Goal: Information Seeking & Learning: Learn about a topic

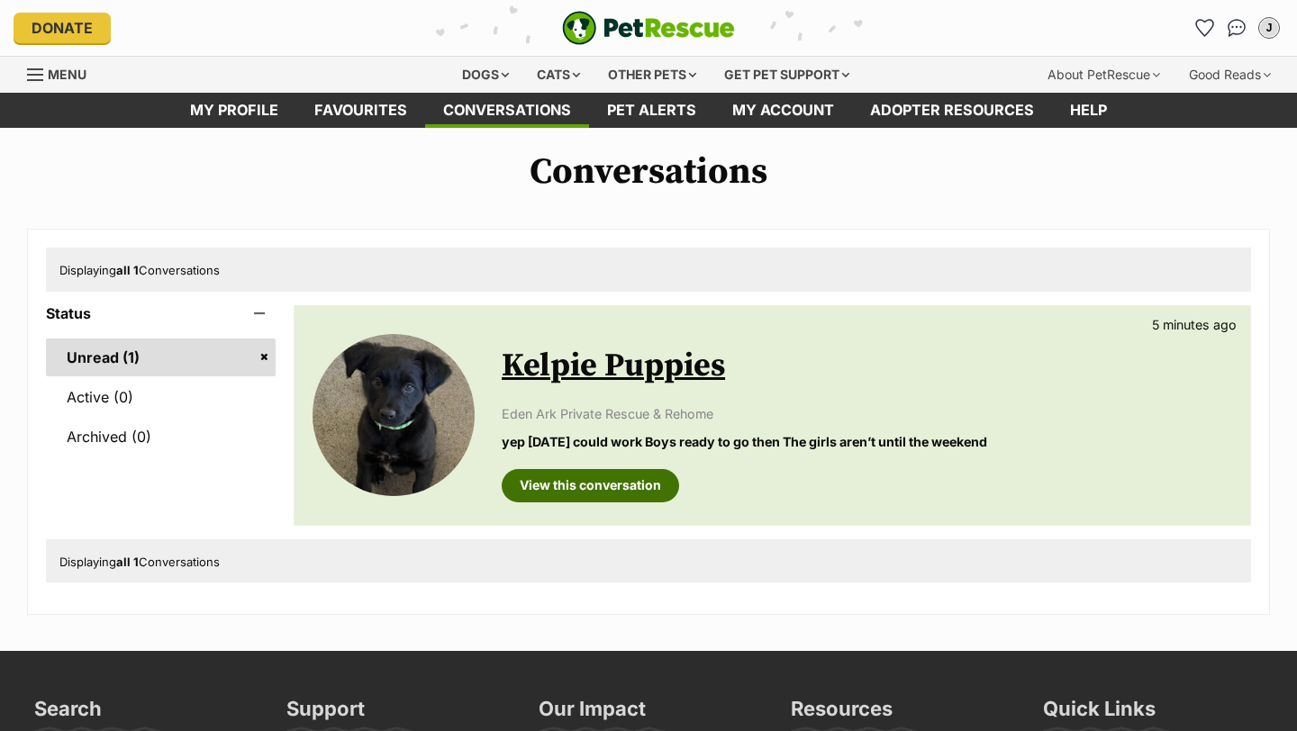
click at [554, 486] on link "View this conversation" at bounding box center [590, 485] width 177 height 32
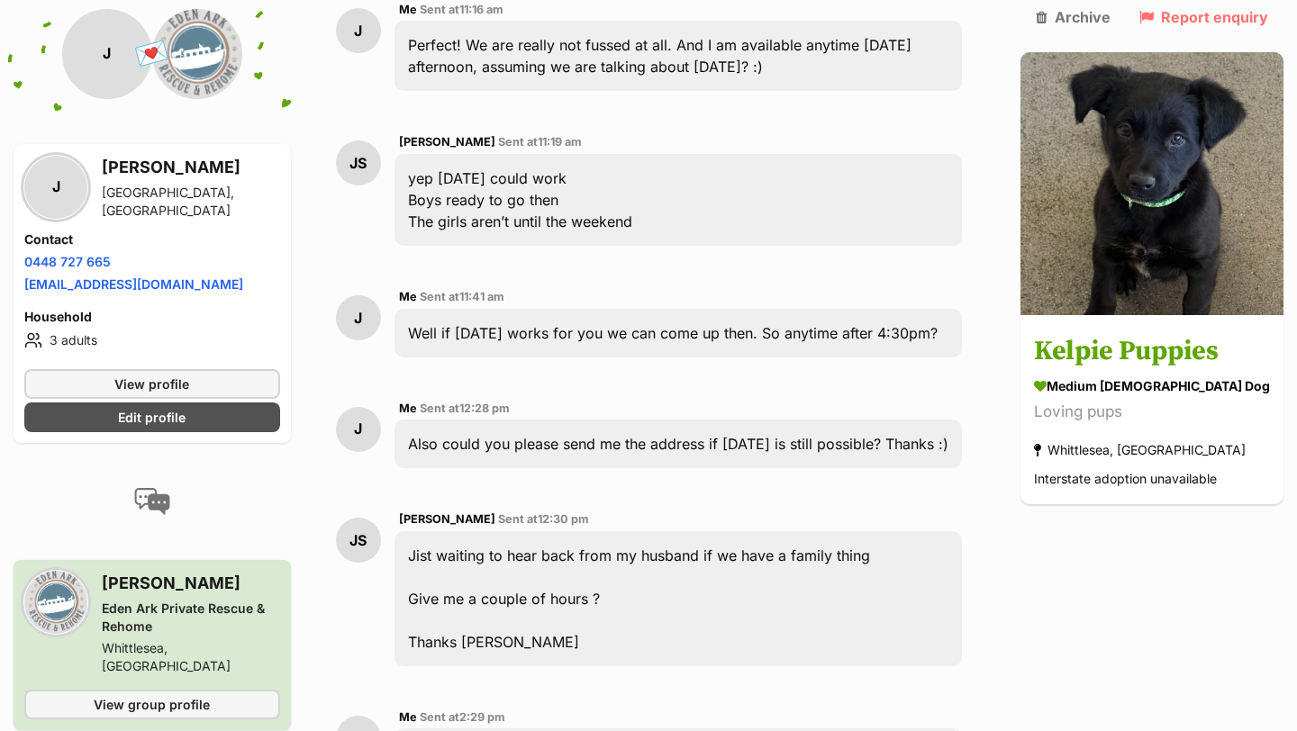
scroll to position [9543, 0]
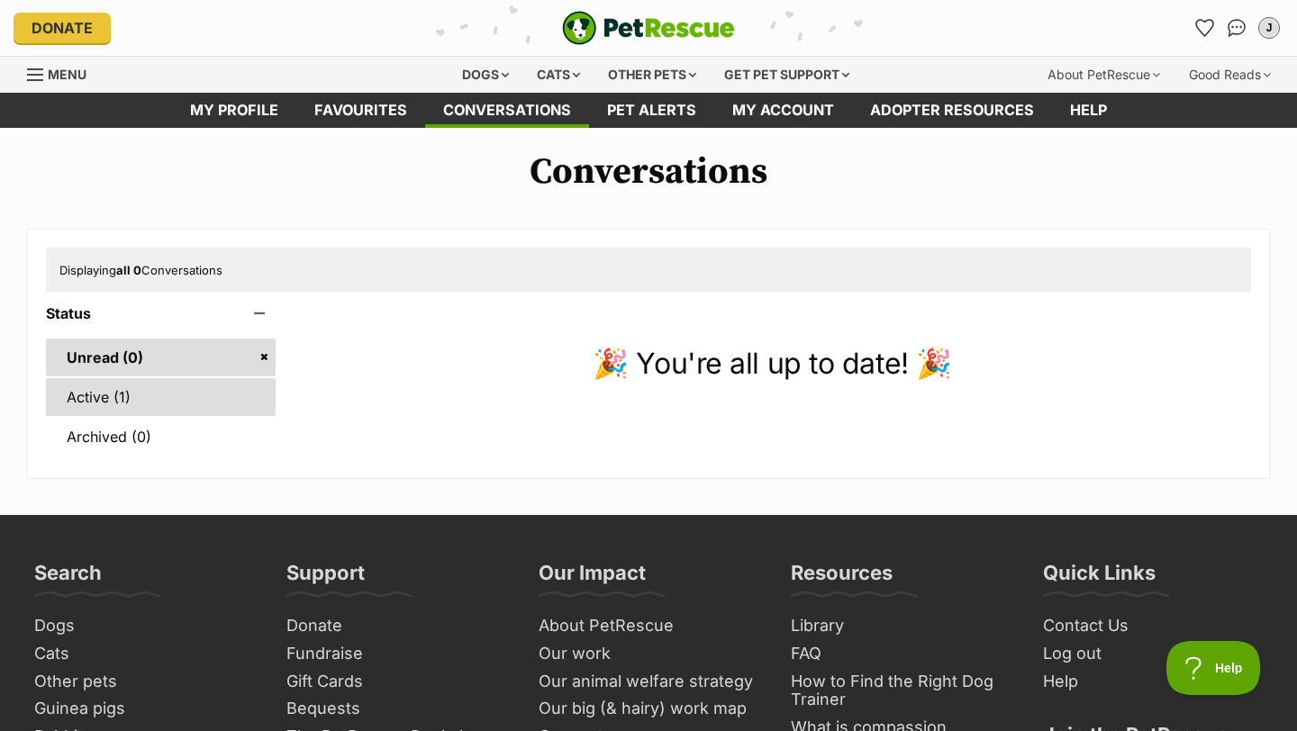
click at [213, 393] on link "Active (1)" at bounding box center [161, 397] width 230 height 38
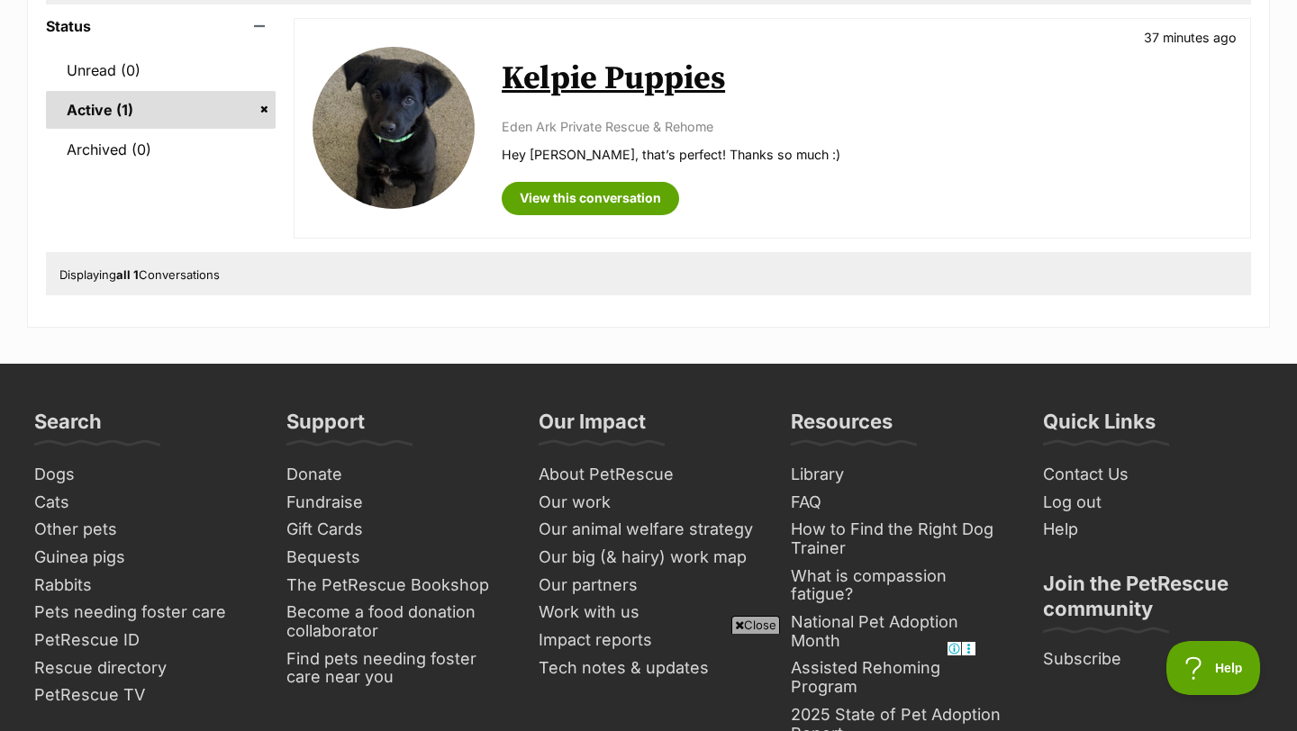
scroll to position [291, 0]
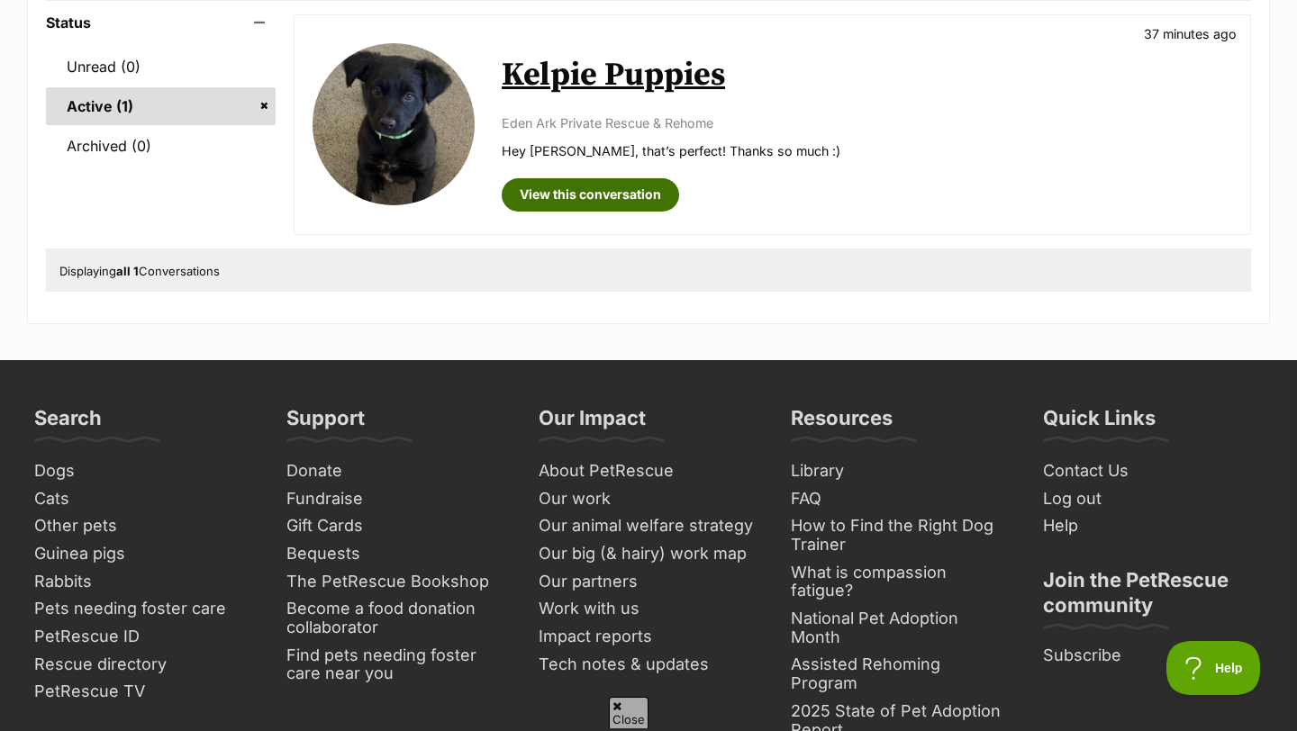
click at [587, 195] on link "View this conversation" at bounding box center [590, 194] width 177 height 32
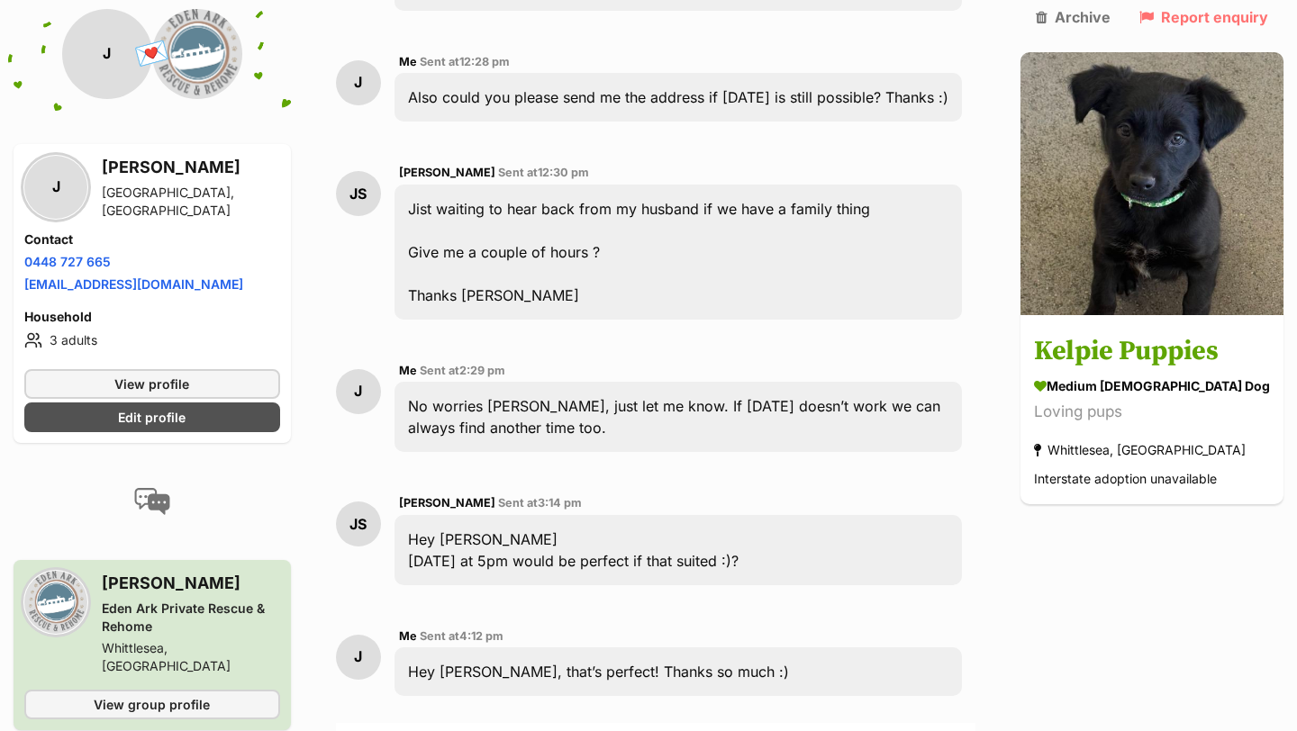
scroll to position [9908, 0]
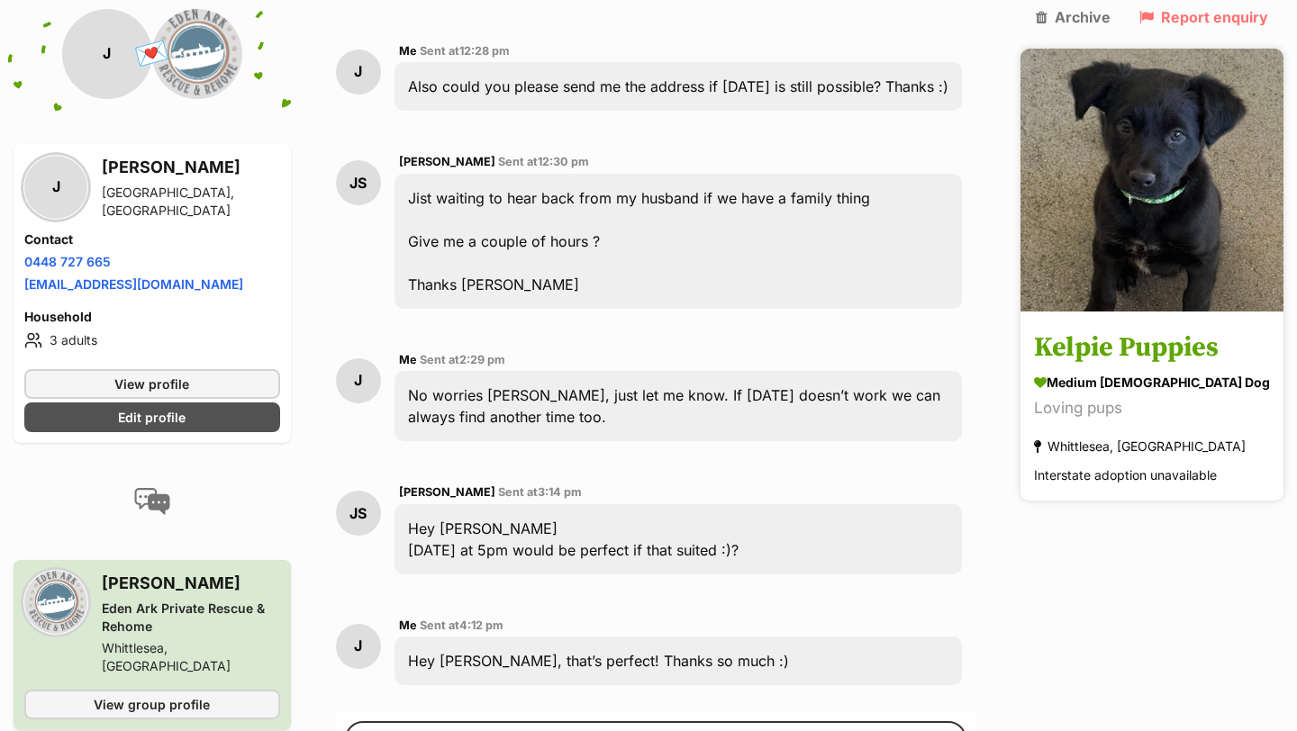
click at [1169, 186] on img at bounding box center [1151, 180] width 263 height 263
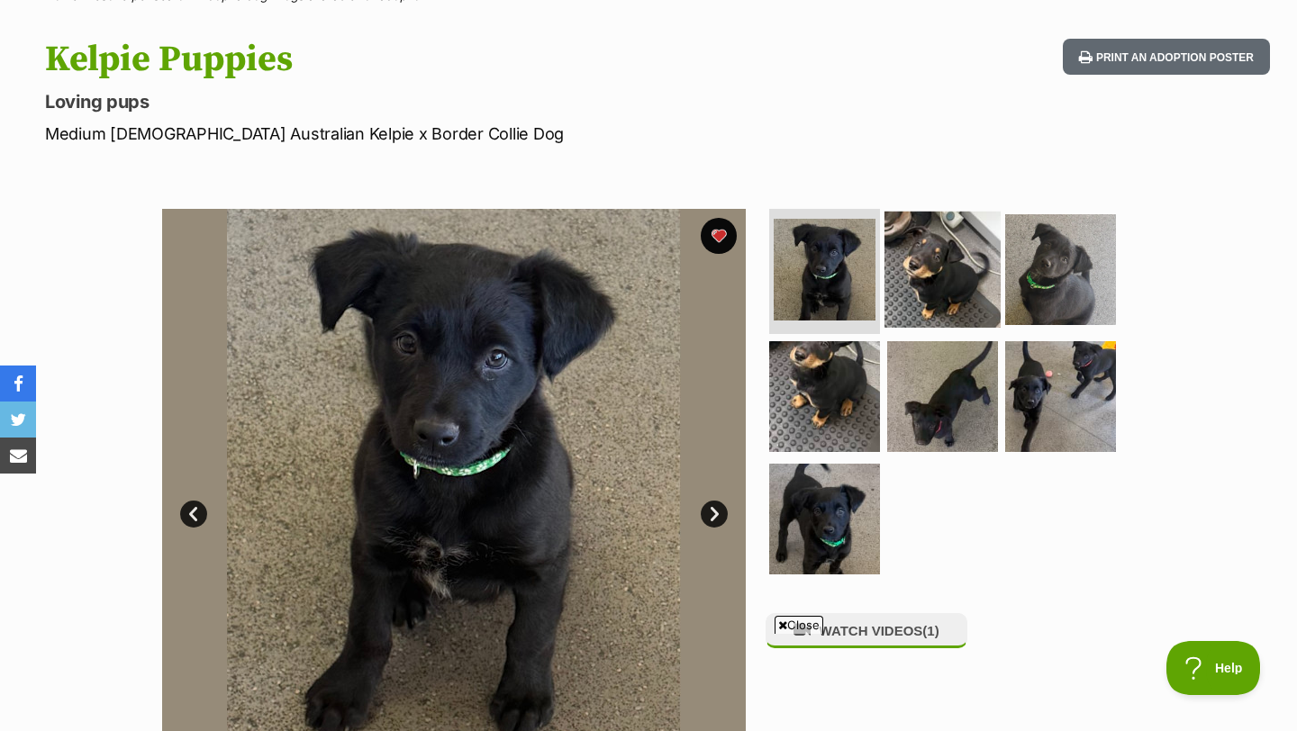
click at [916, 285] on img at bounding box center [942, 269] width 116 height 116
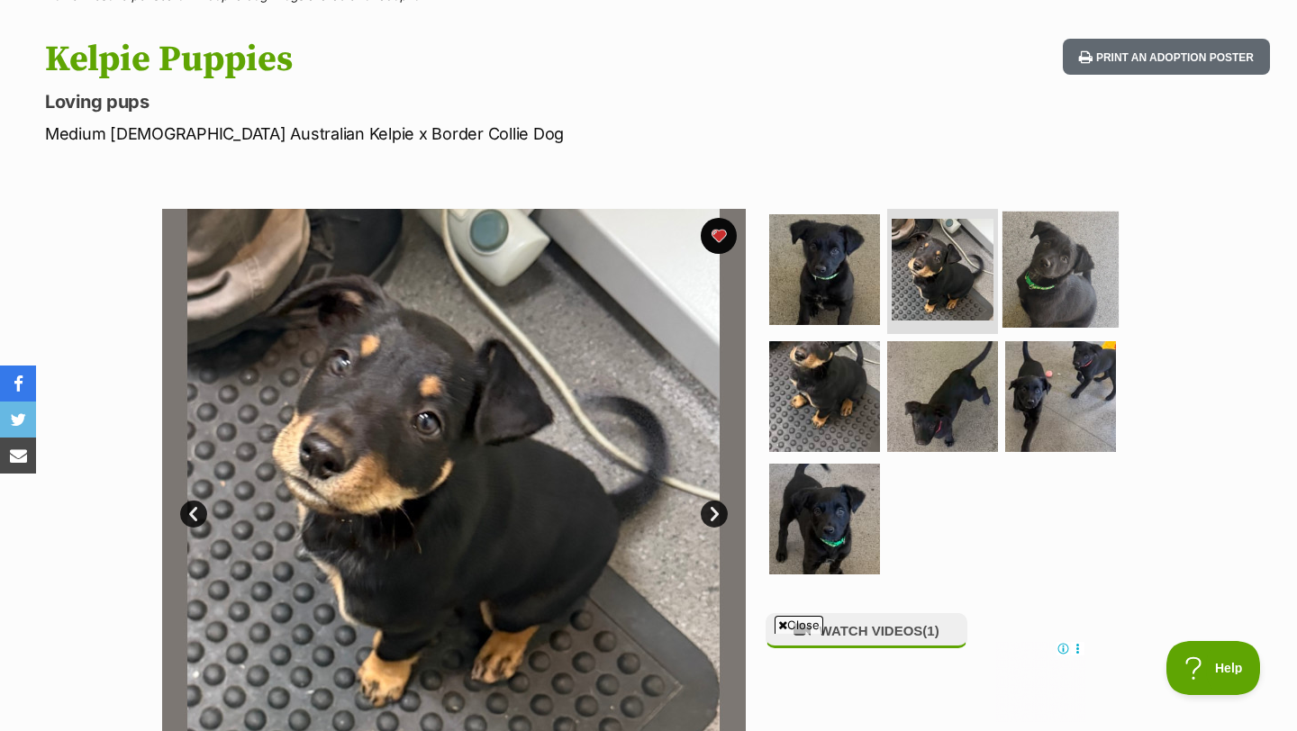
click at [1013, 285] on img at bounding box center [1060, 269] width 116 height 116
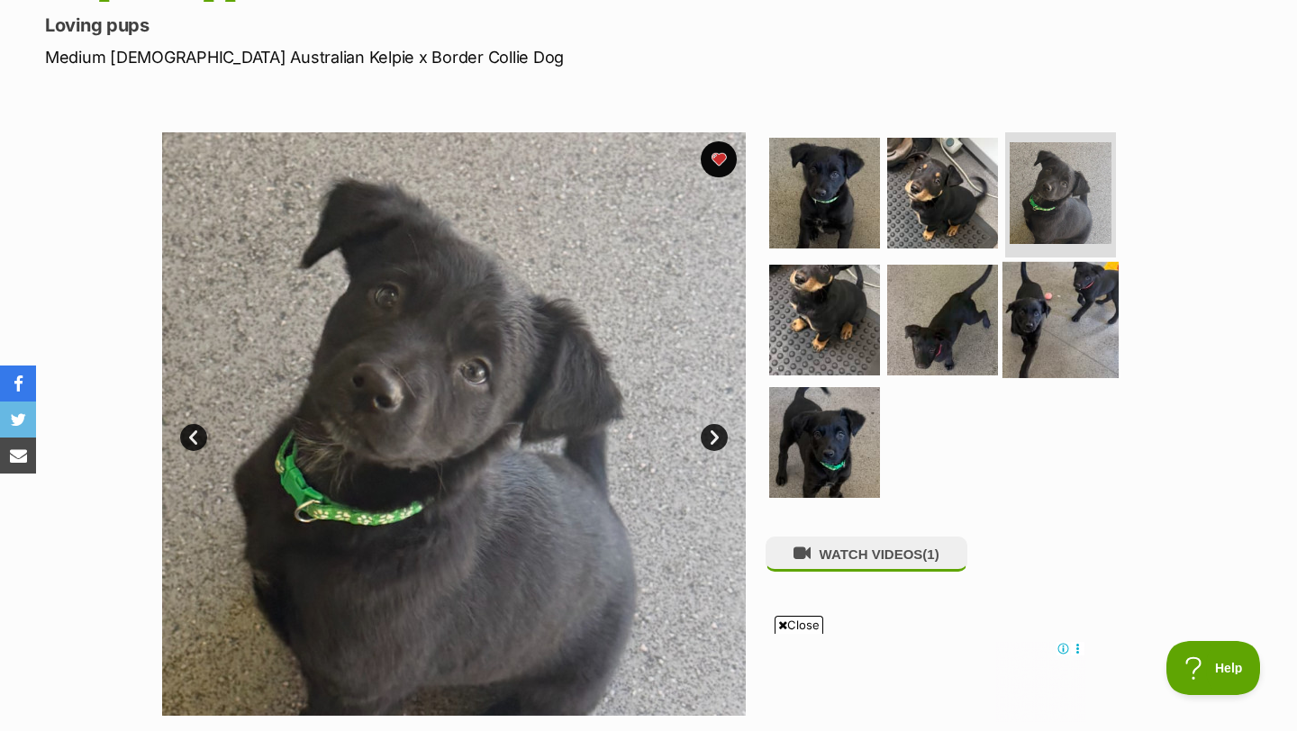
scroll to position [297, 0]
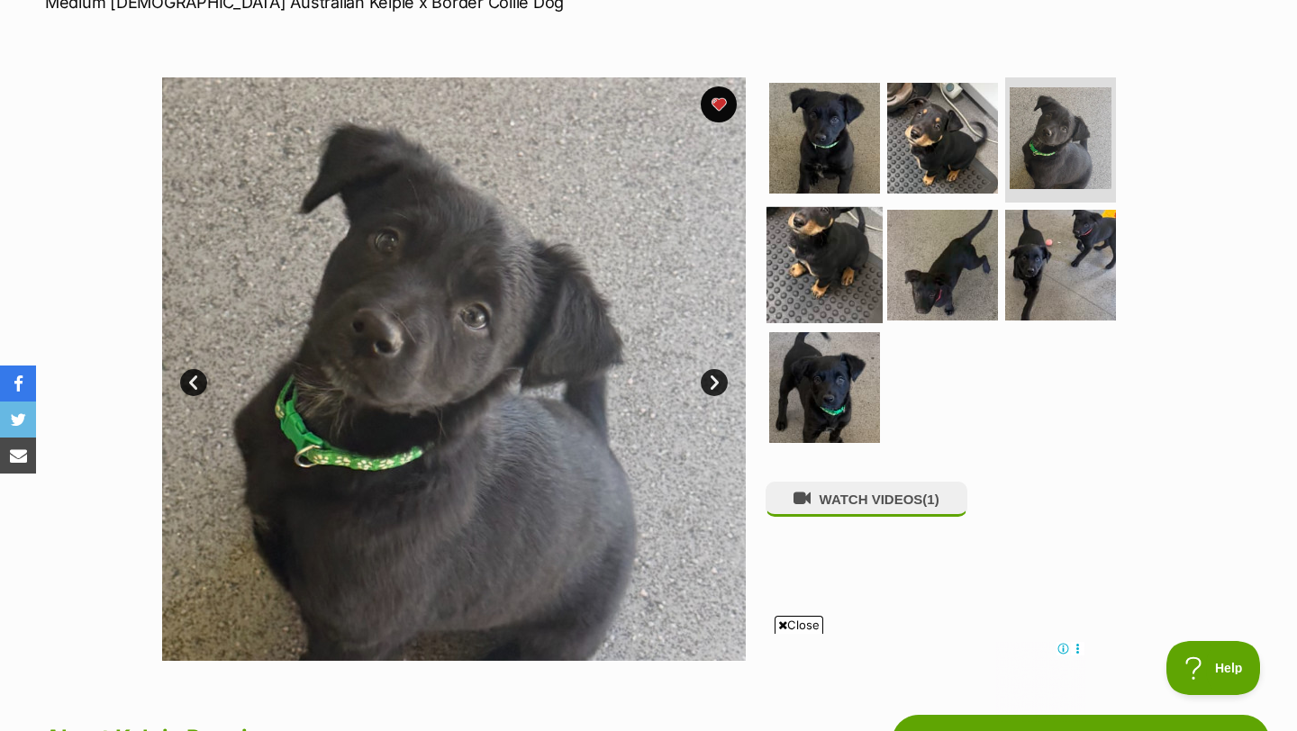
click at [808, 233] on img at bounding box center [824, 265] width 116 height 116
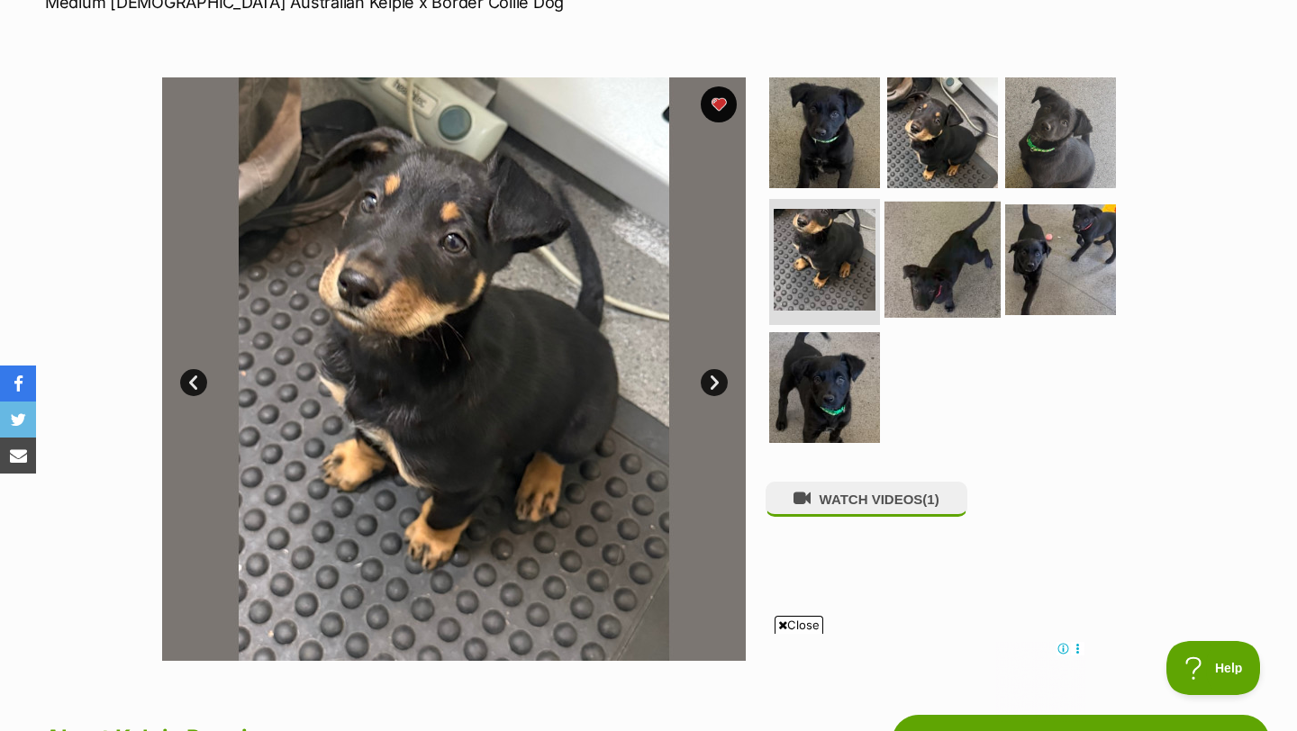
click at [935, 241] on img at bounding box center [942, 260] width 116 height 116
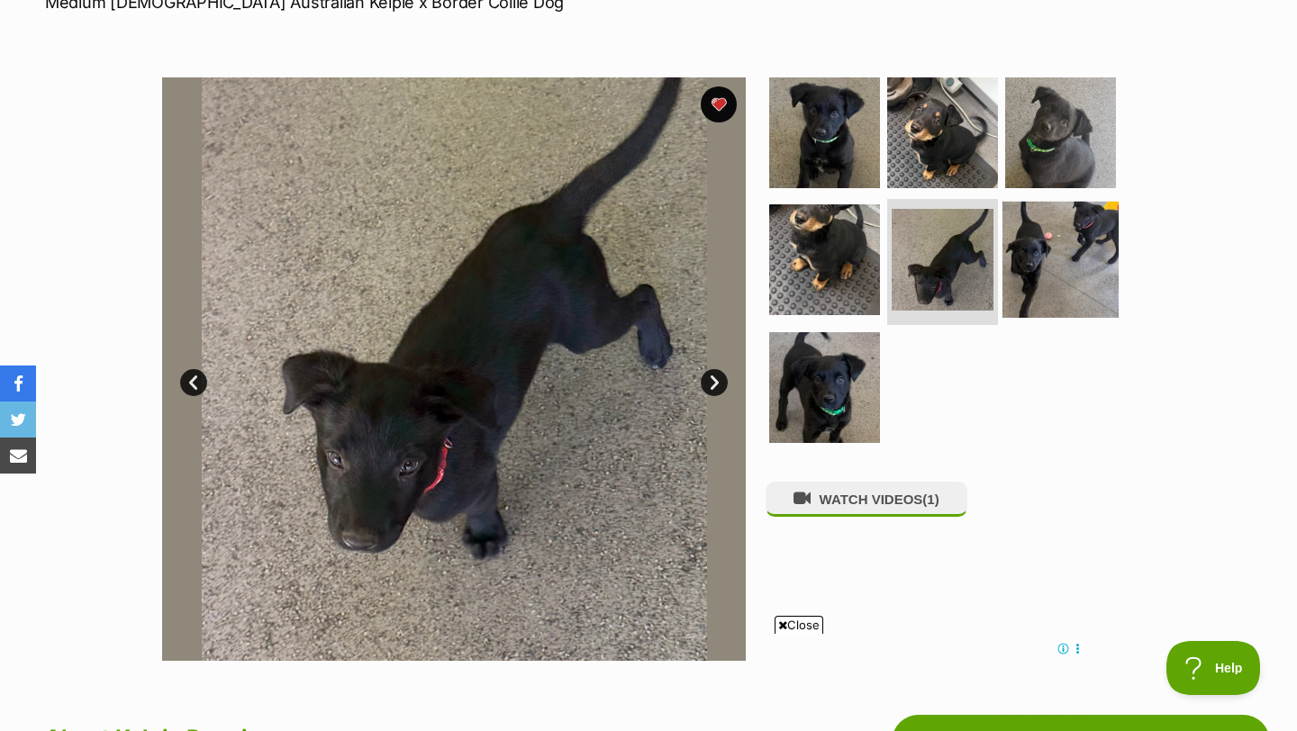
click at [1065, 240] on img at bounding box center [1060, 260] width 116 height 116
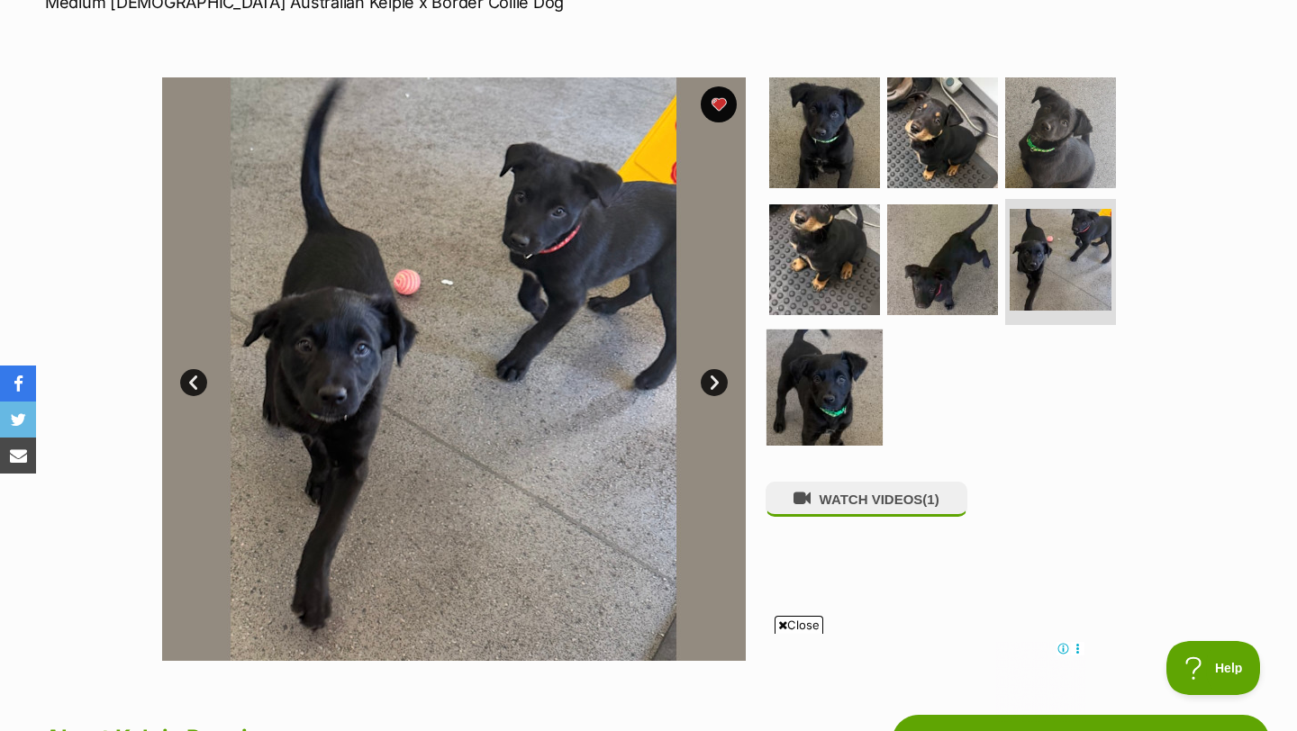
click at [850, 385] on img at bounding box center [824, 388] width 116 height 116
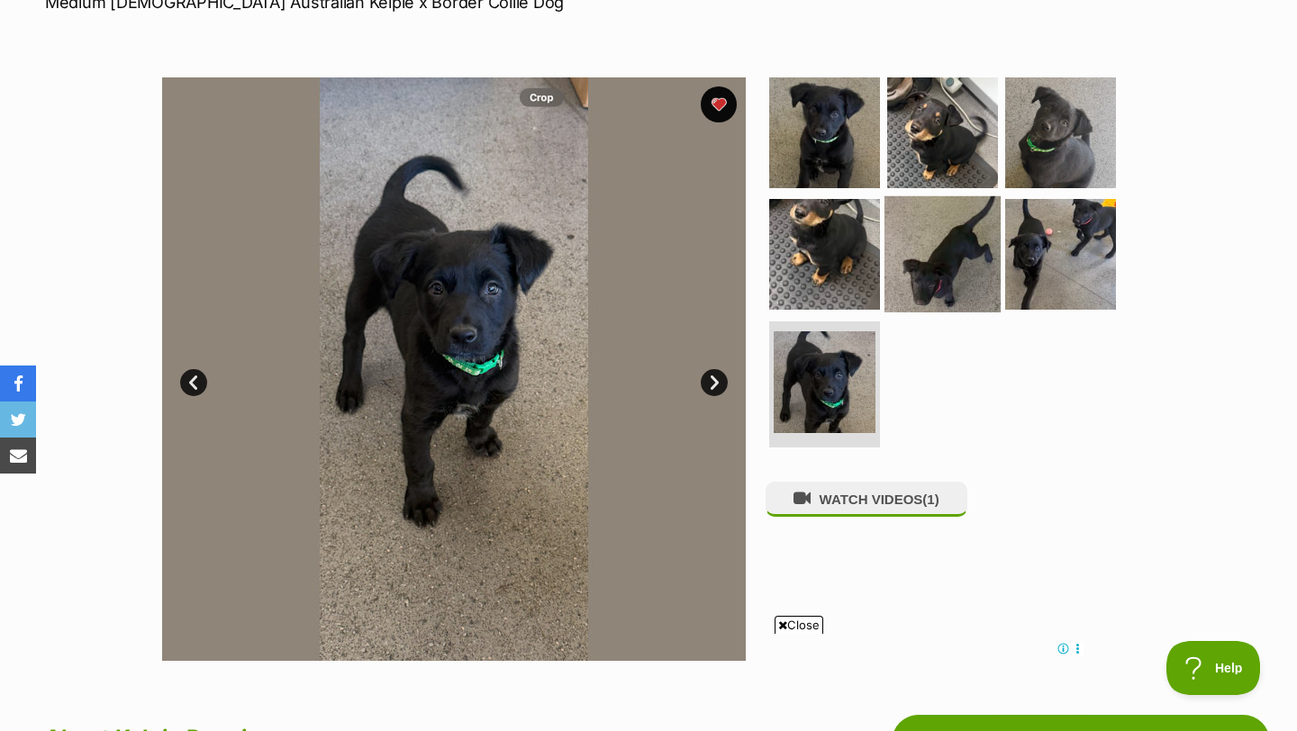
click at [944, 294] on img at bounding box center [942, 254] width 116 height 116
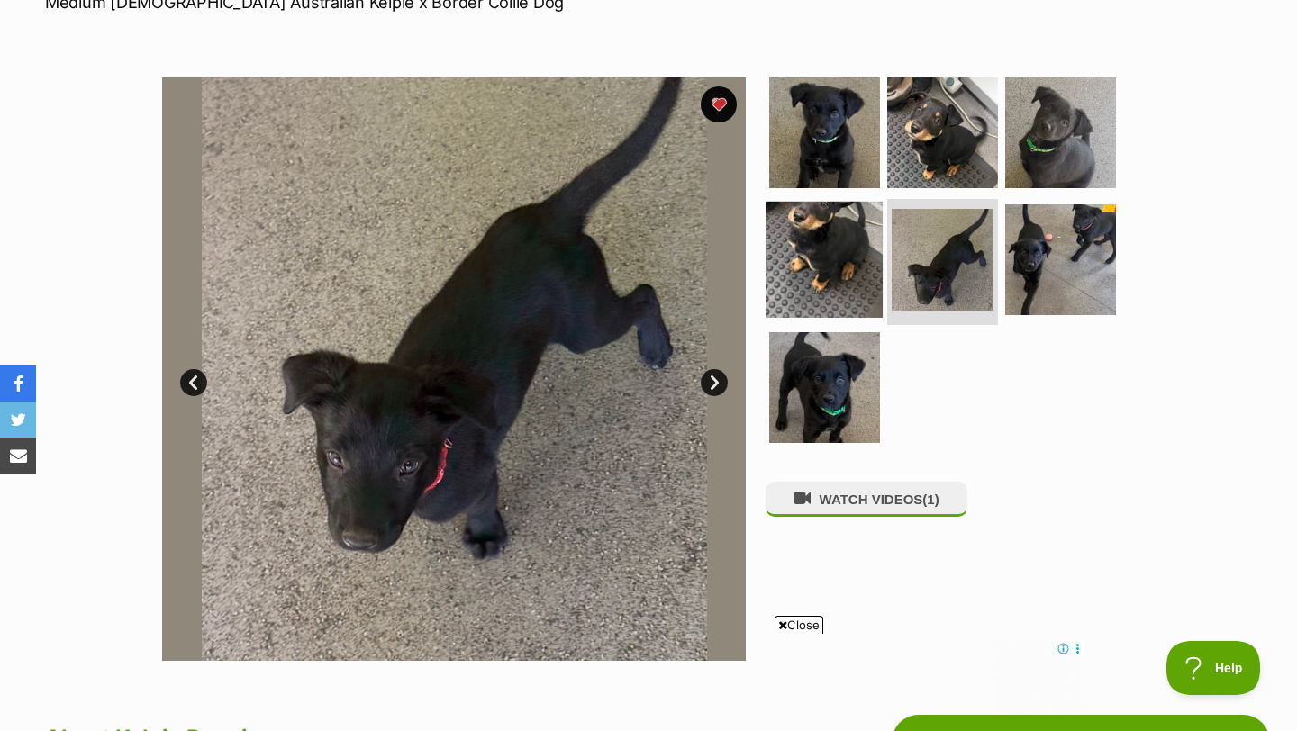
click at [831, 260] on img at bounding box center [824, 260] width 116 height 116
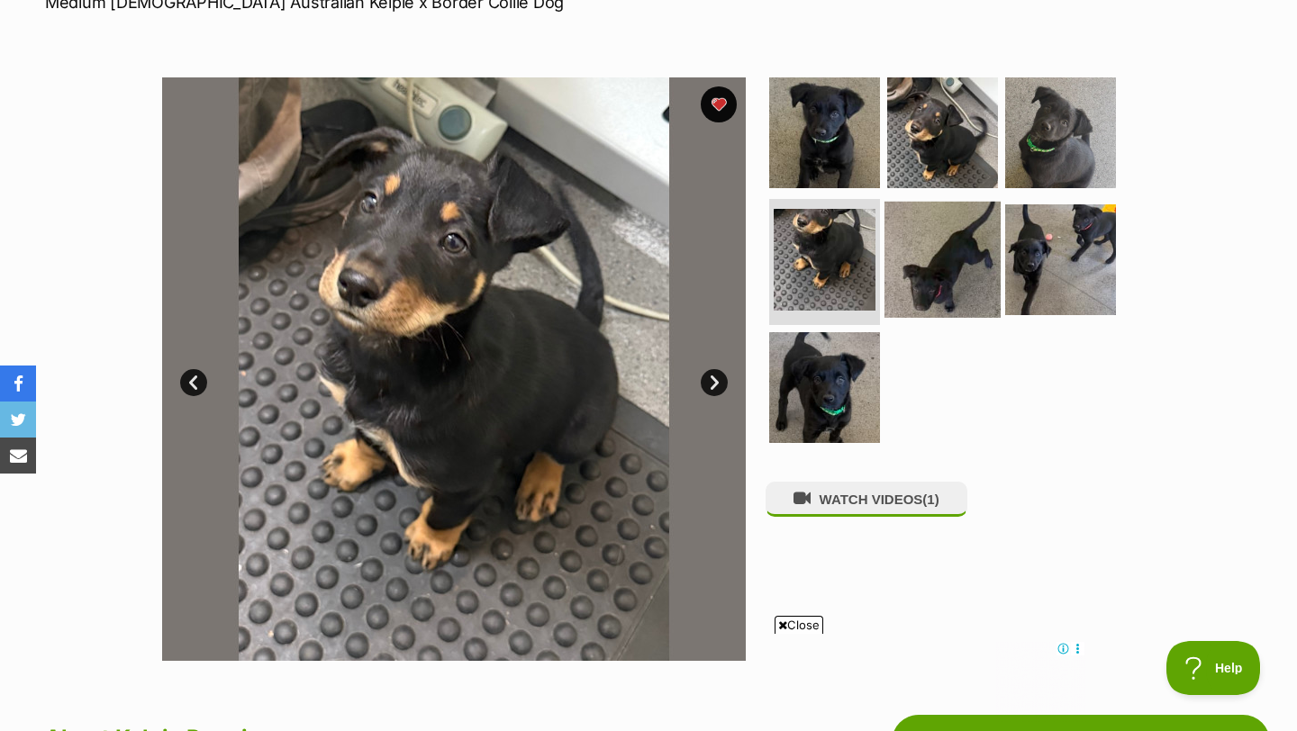
click at [934, 256] on img at bounding box center [942, 260] width 116 height 116
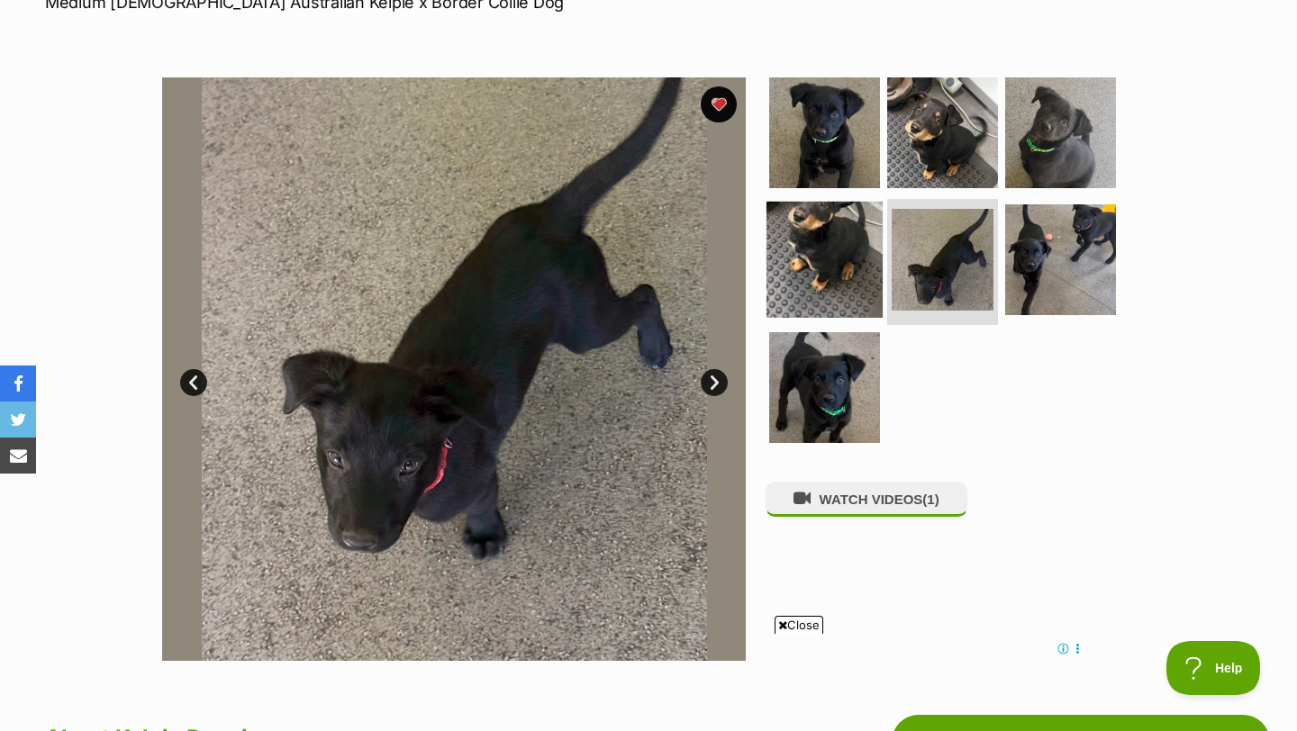
click at [796, 268] on img at bounding box center [824, 260] width 116 height 116
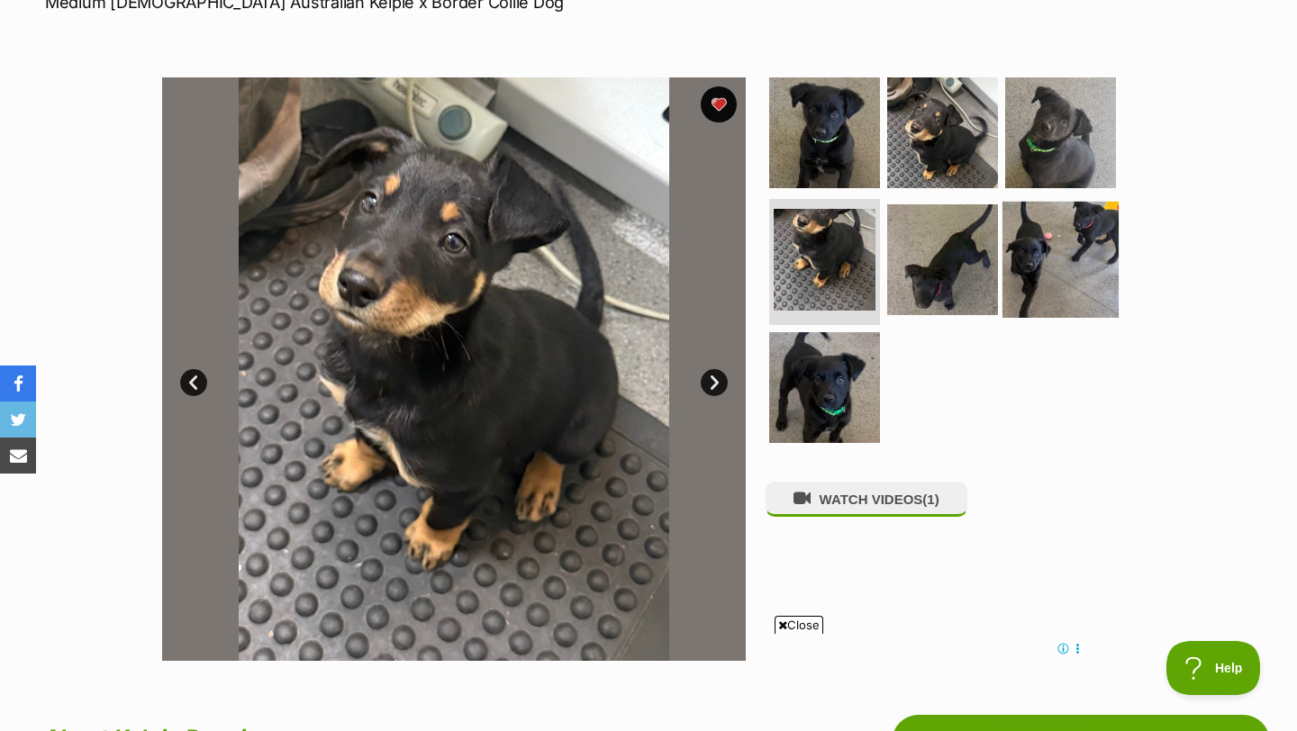
click at [1018, 253] on img at bounding box center [1060, 260] width 116 height 116
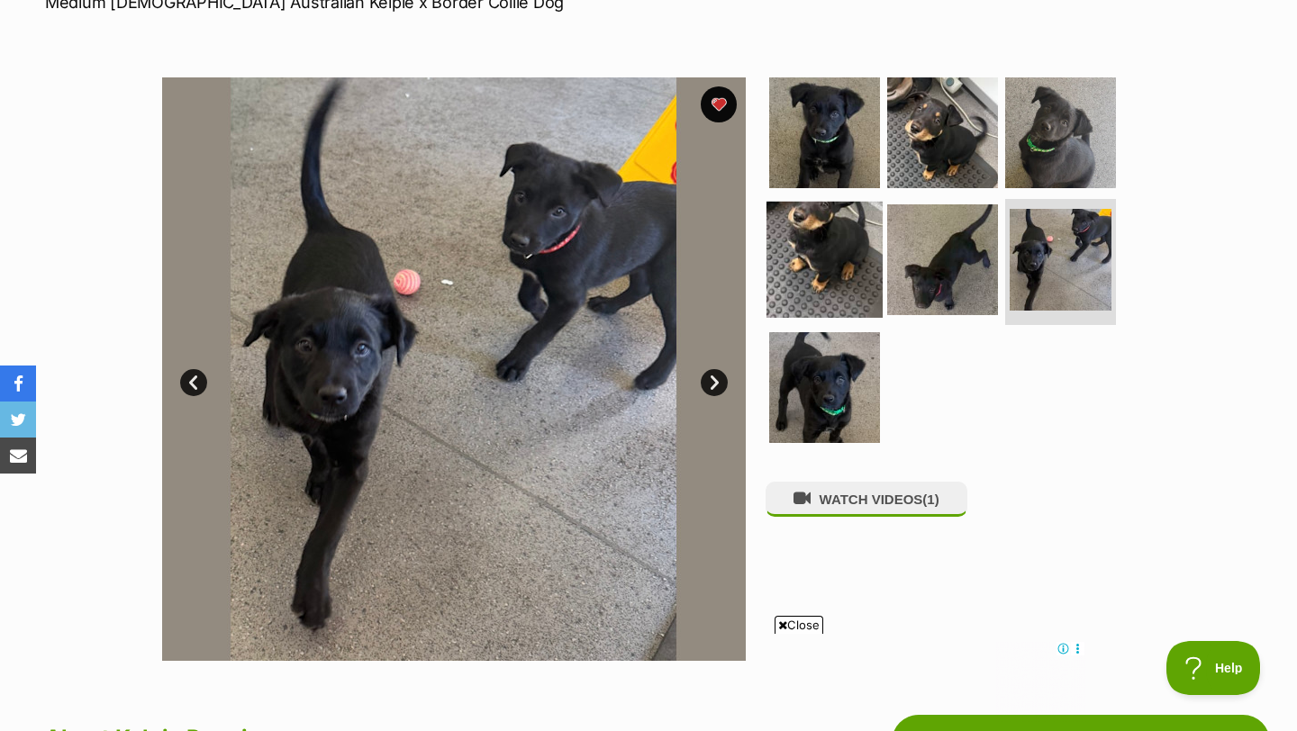
click at [829, 238] on img at bounding box center [824, 260] width 116 height 116
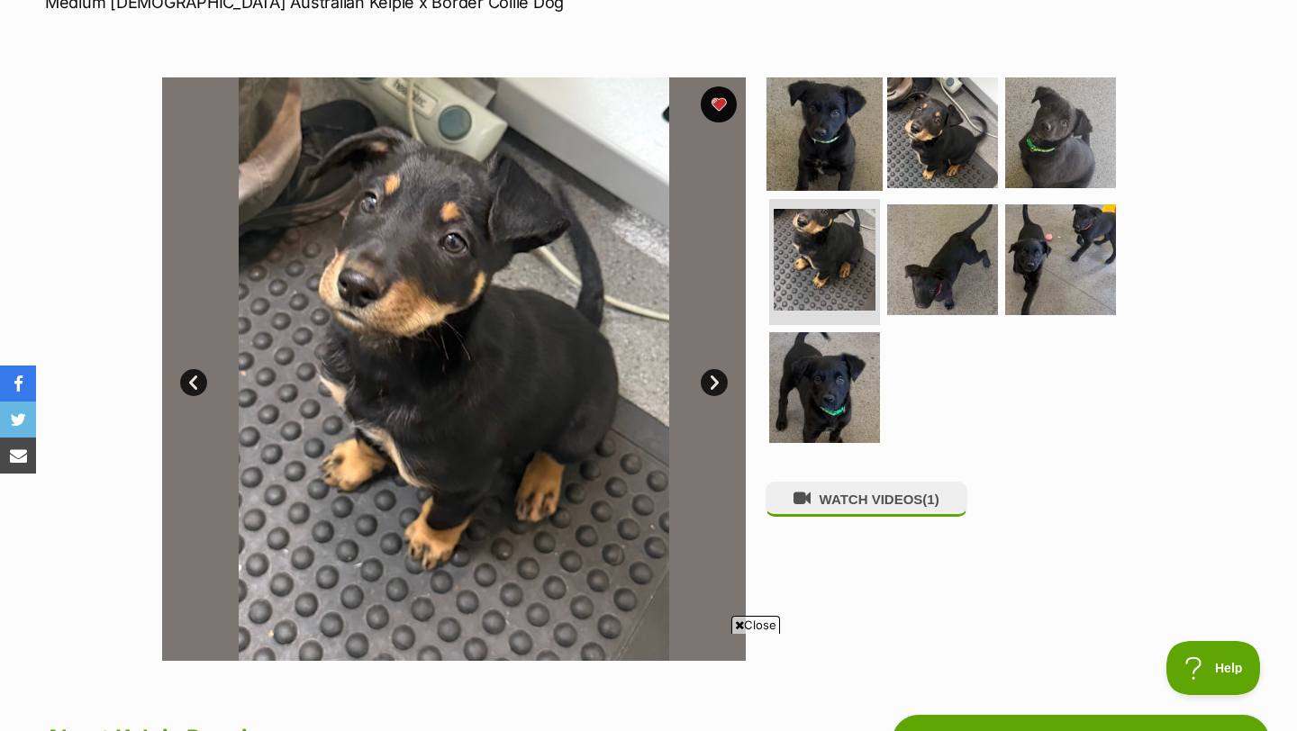
click at [825, 136] on img at bounding box center [824, 132] width 116 height 116
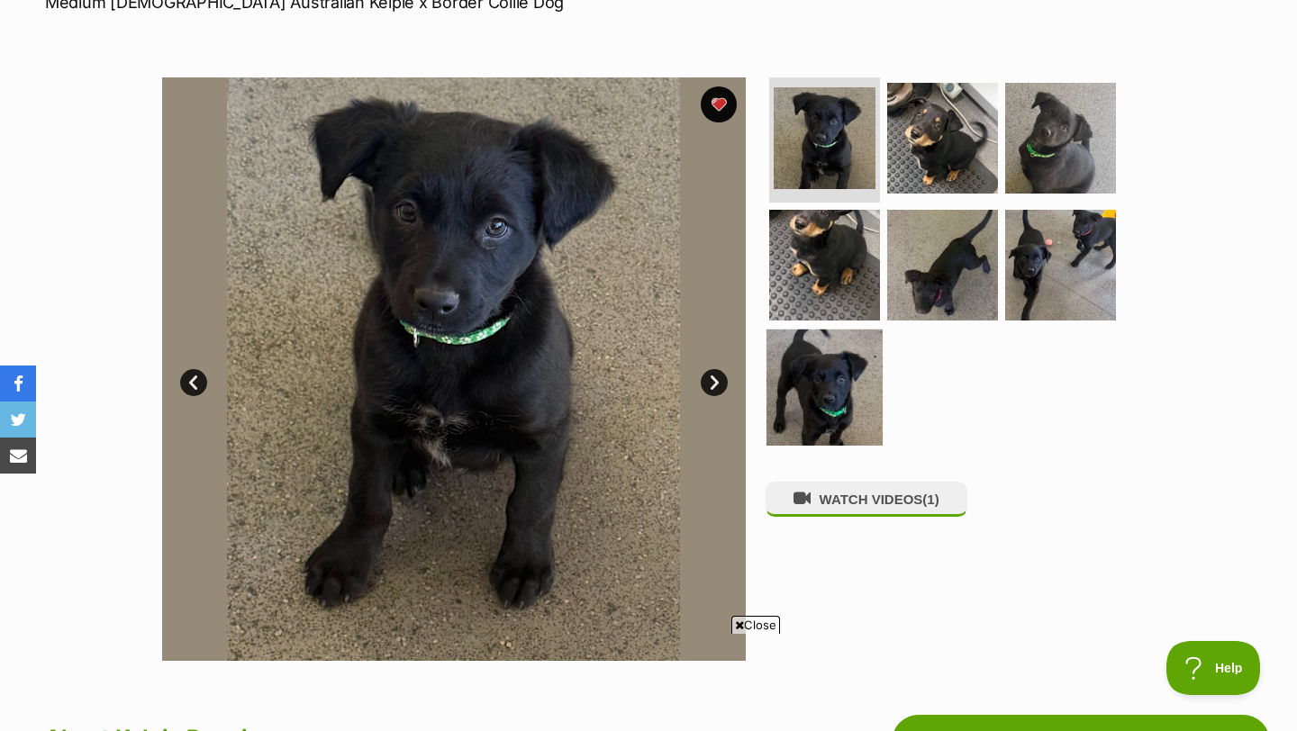
click at [830, 348] on img at bounding box center [824, 388] width 116 height 116
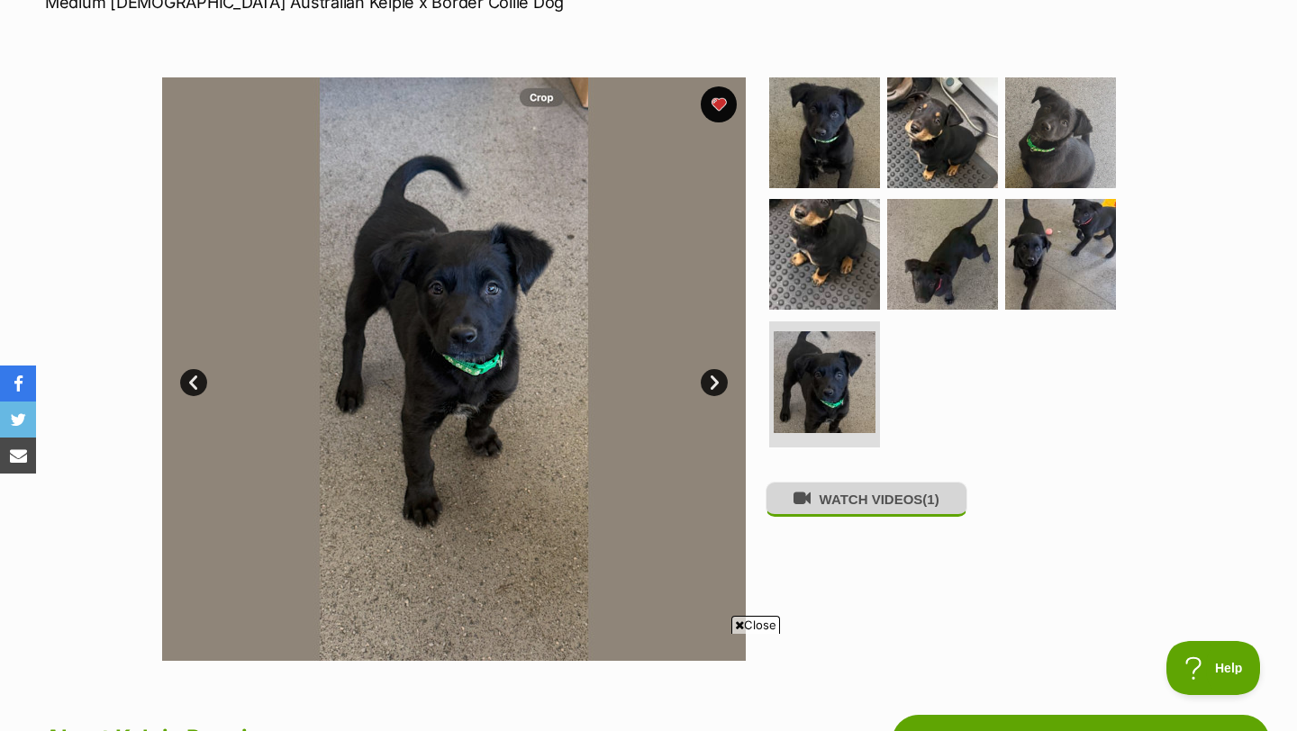
click at [856, 502] on button "WATCH VIDEOS (1)" at bounding box center [866, 499] width 202 height 35
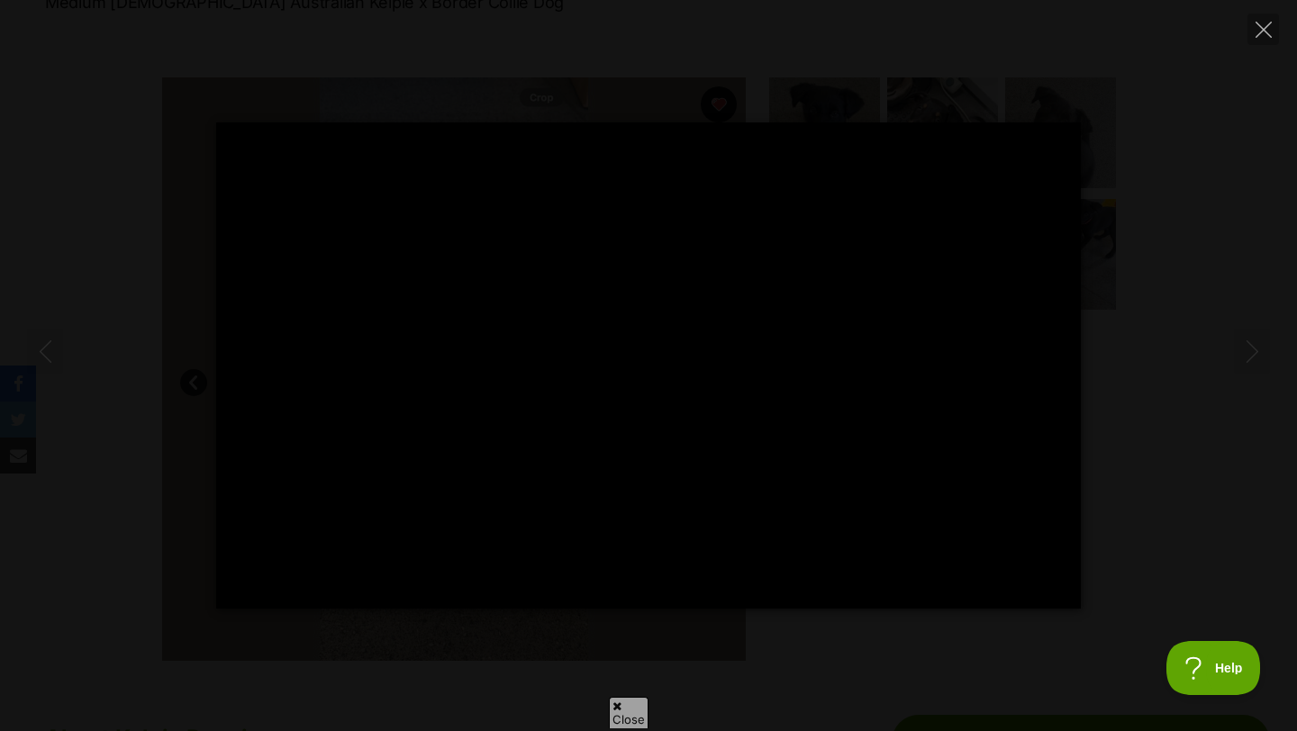
scroll to position [0, 0]
type input "97.35"
click at [765, 482] on button "WATCH VIDEOS (1)" at bounding box center [866, 499] width 202 height 35
click at [1251, 28] on button "Close" at bounding box center [1263, 30] width 32 height 32
type input "8.48"
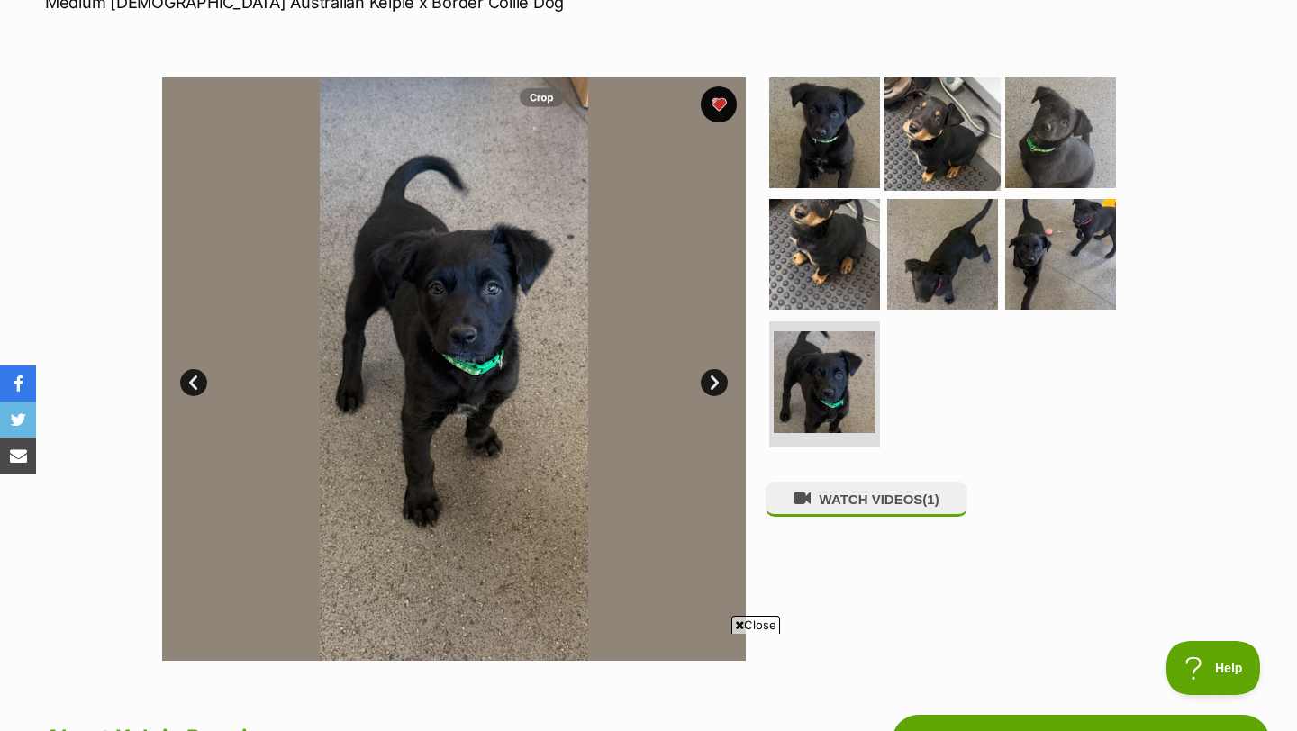
click at [963, 154] on img at bounding box center [942, 132] width 116 height 116
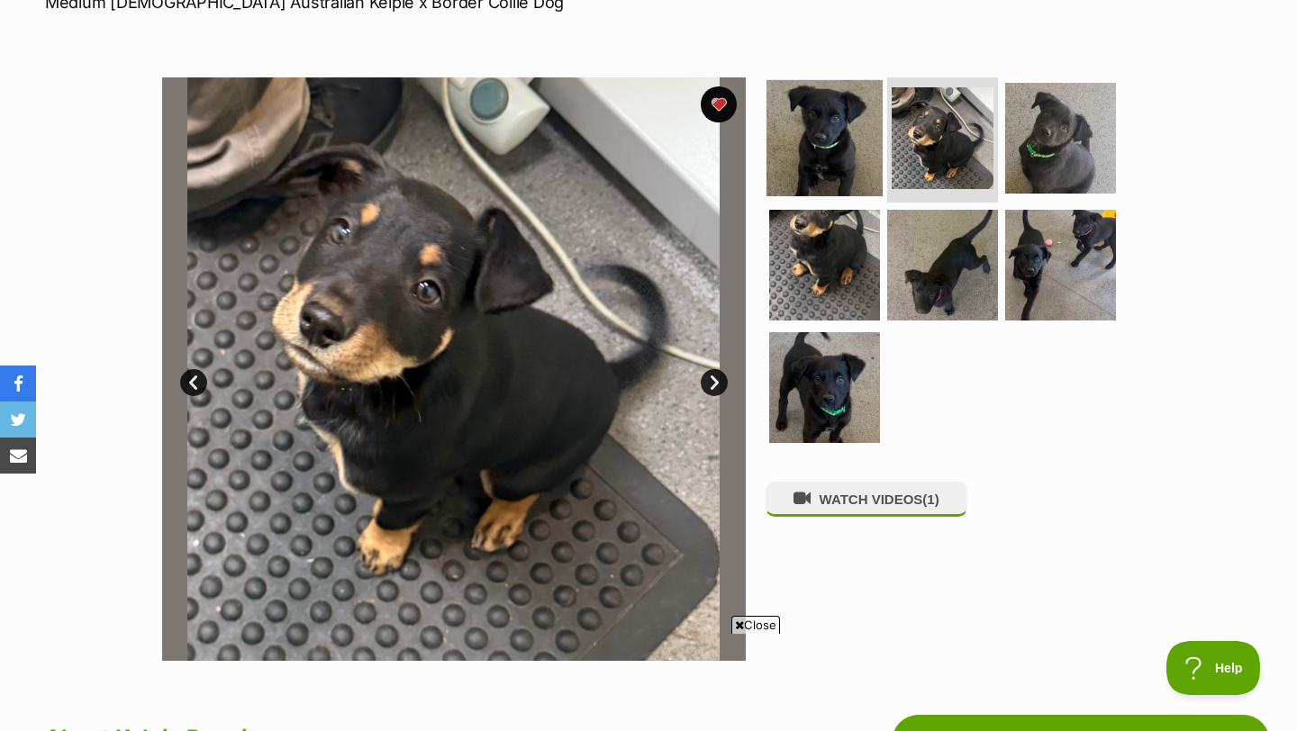
click at [871, 175] on img at bounding box center [824, 137] width 116 height 116
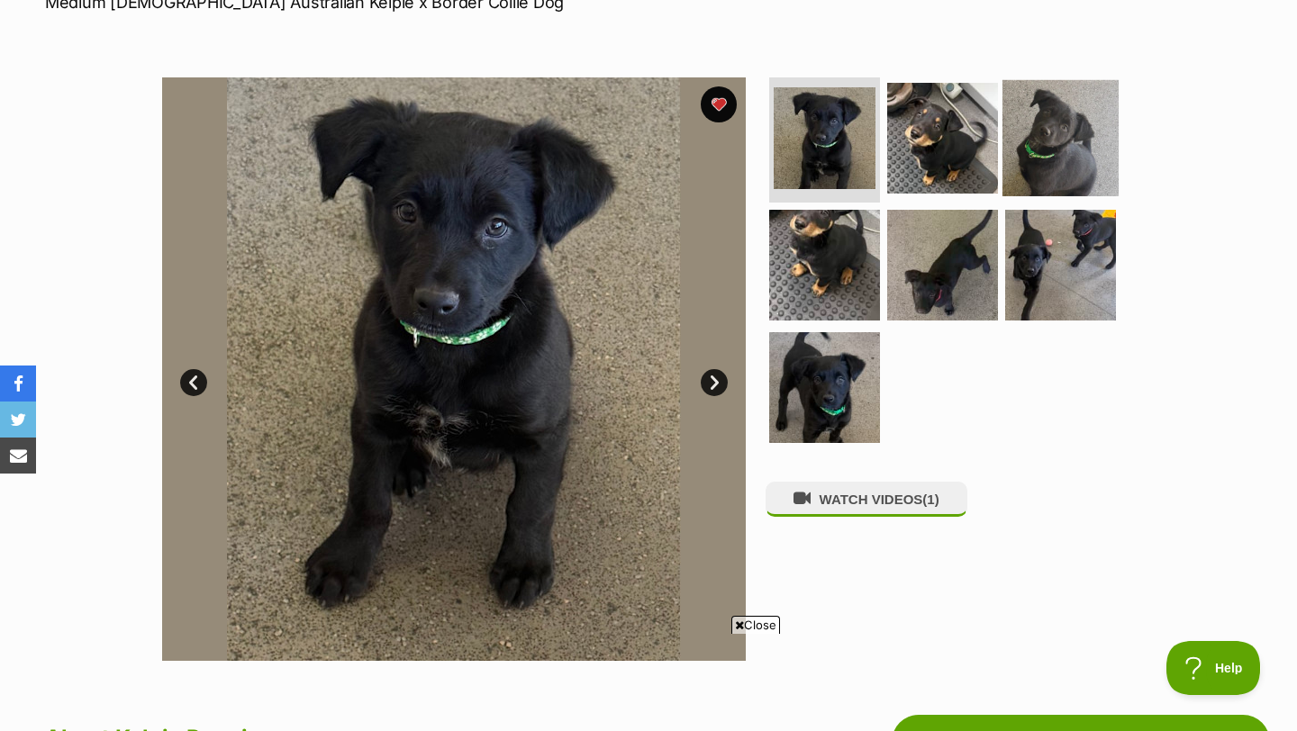
click at [1002, 179] on img at bounding box center [1060, 137] width 116 height 116
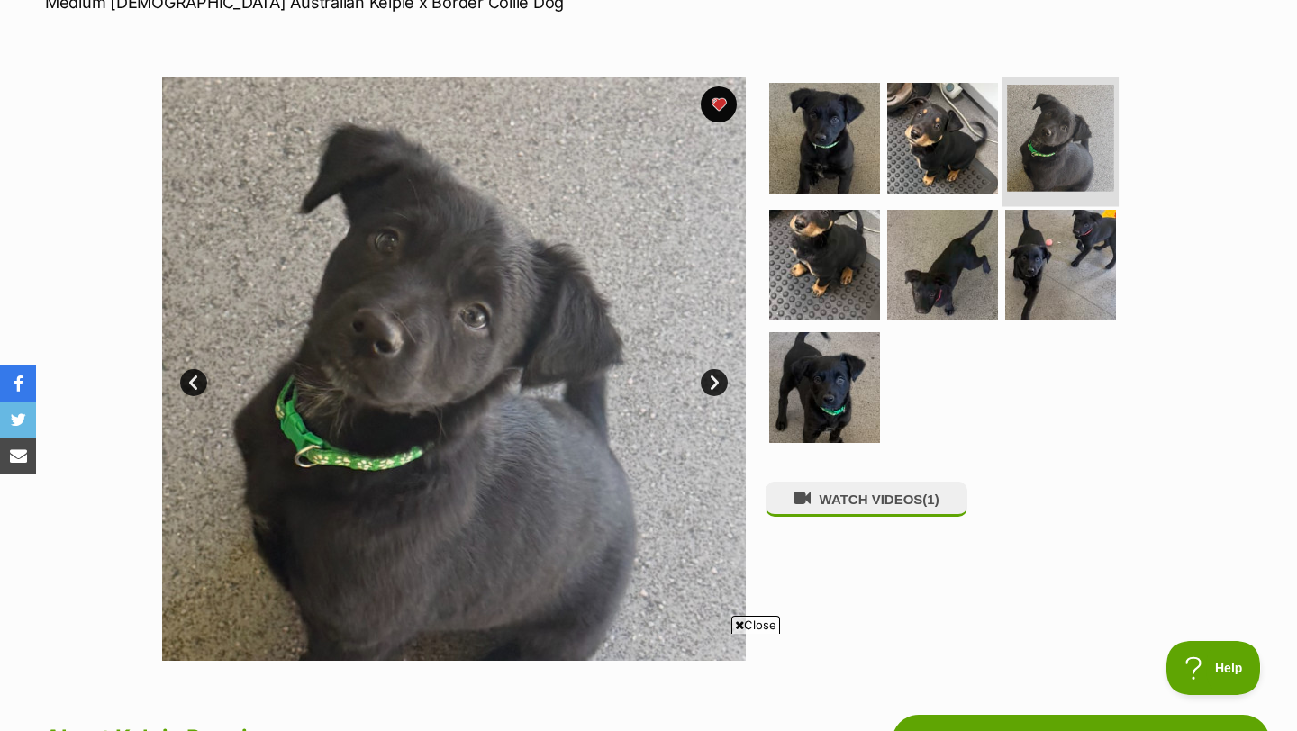
click at [1095, 173] on img at bounding box center [1060, 138] width 107 height 107
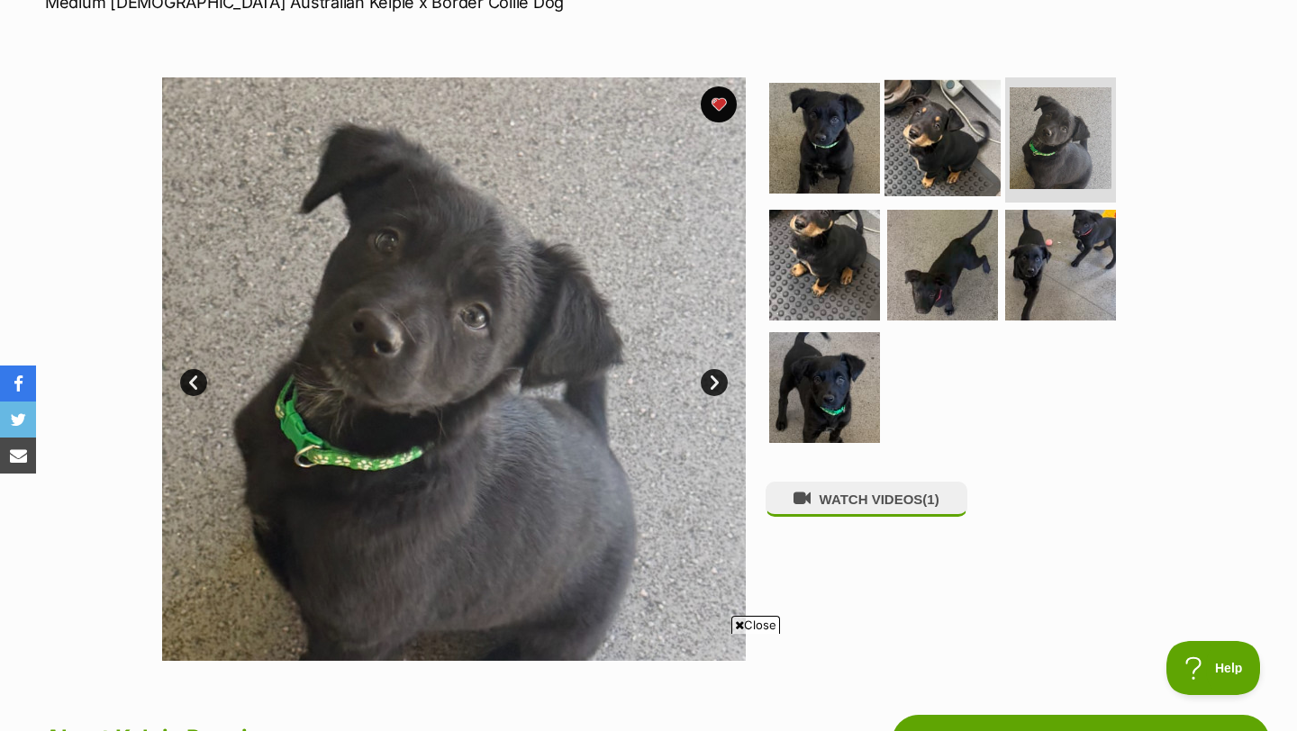
click at [962, 163] on img at bounding box center [942, 137] width 116 height 116
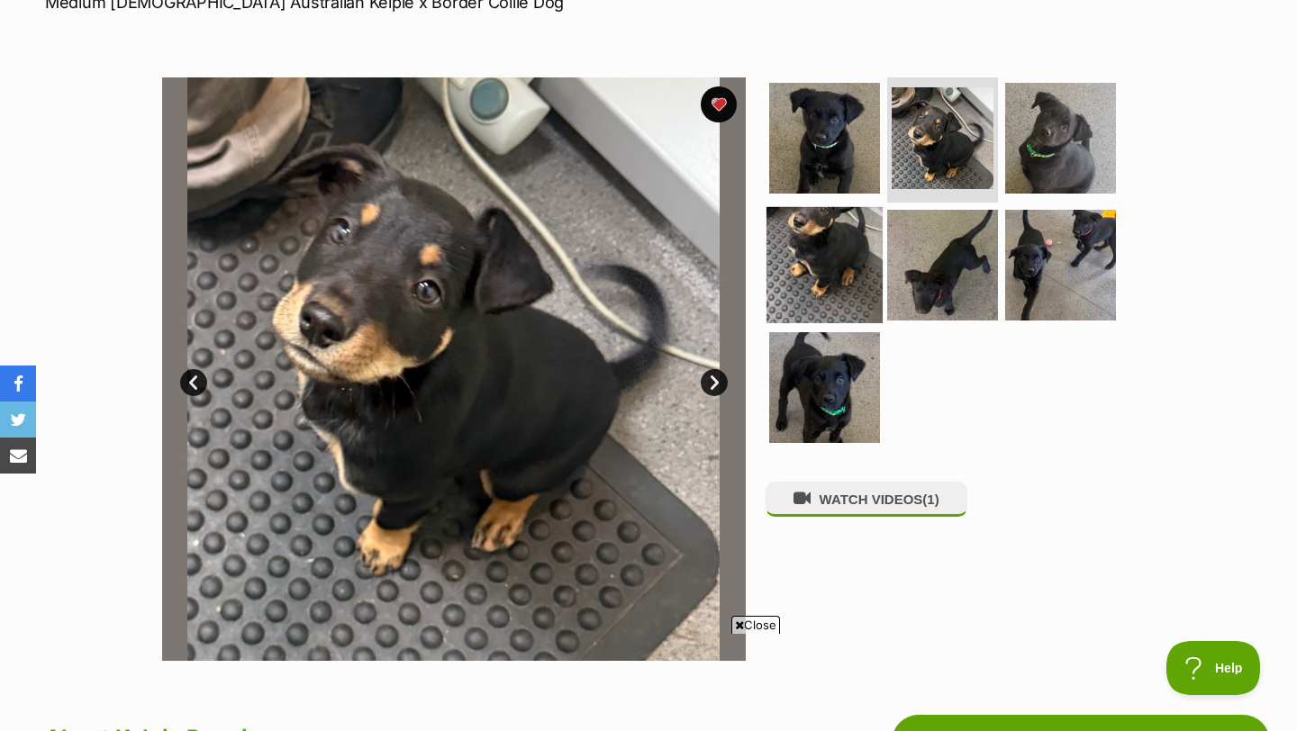
click at [827, 250] on img at bounding box center [824, 265] width 116 height 116
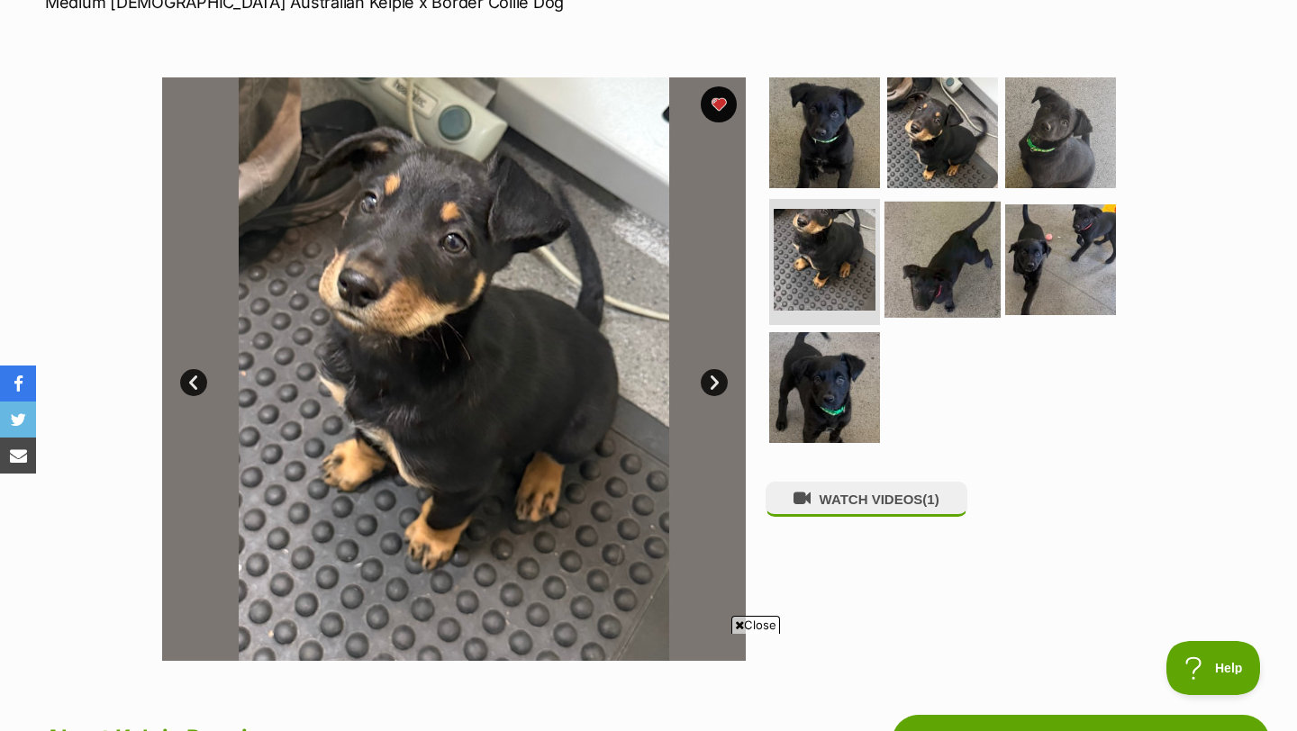
click at [918, 264] on img at bounding box center [942, 260] width 116 height 116
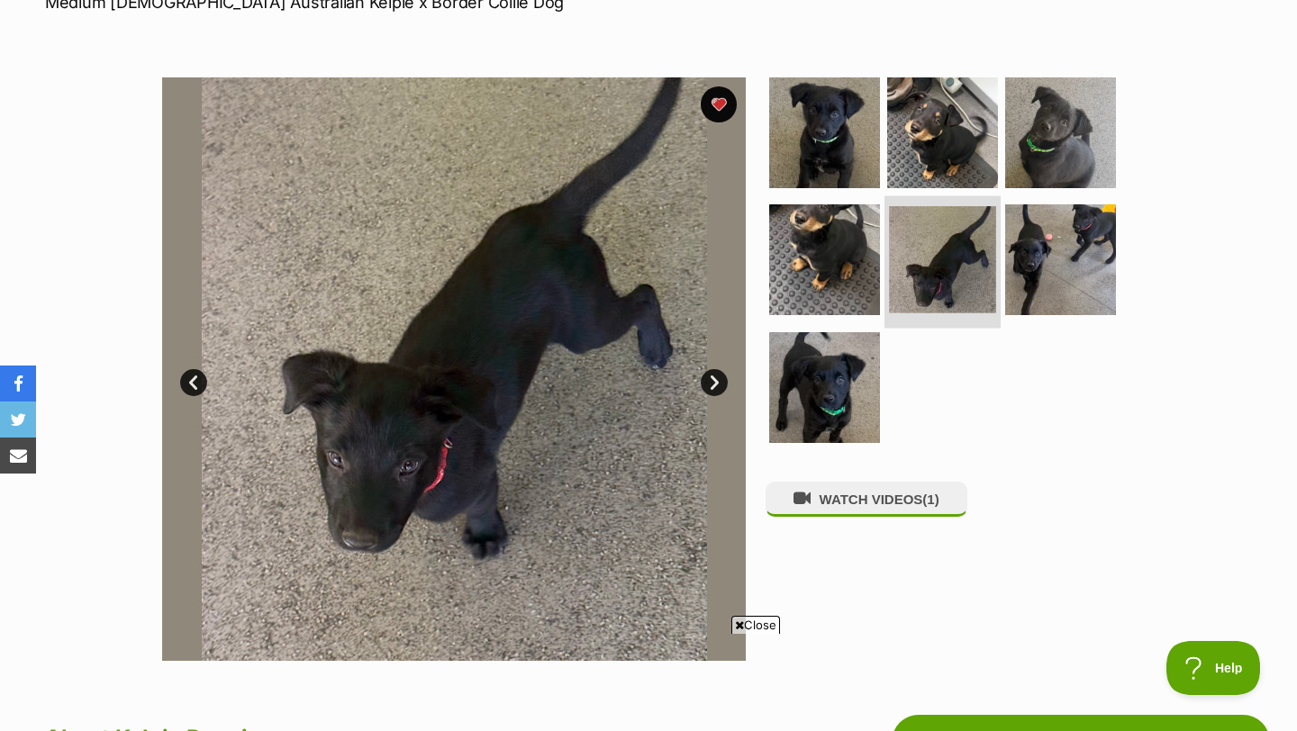
click at [979, 272] on img at bounding box center [942, 259] width 107 height 107
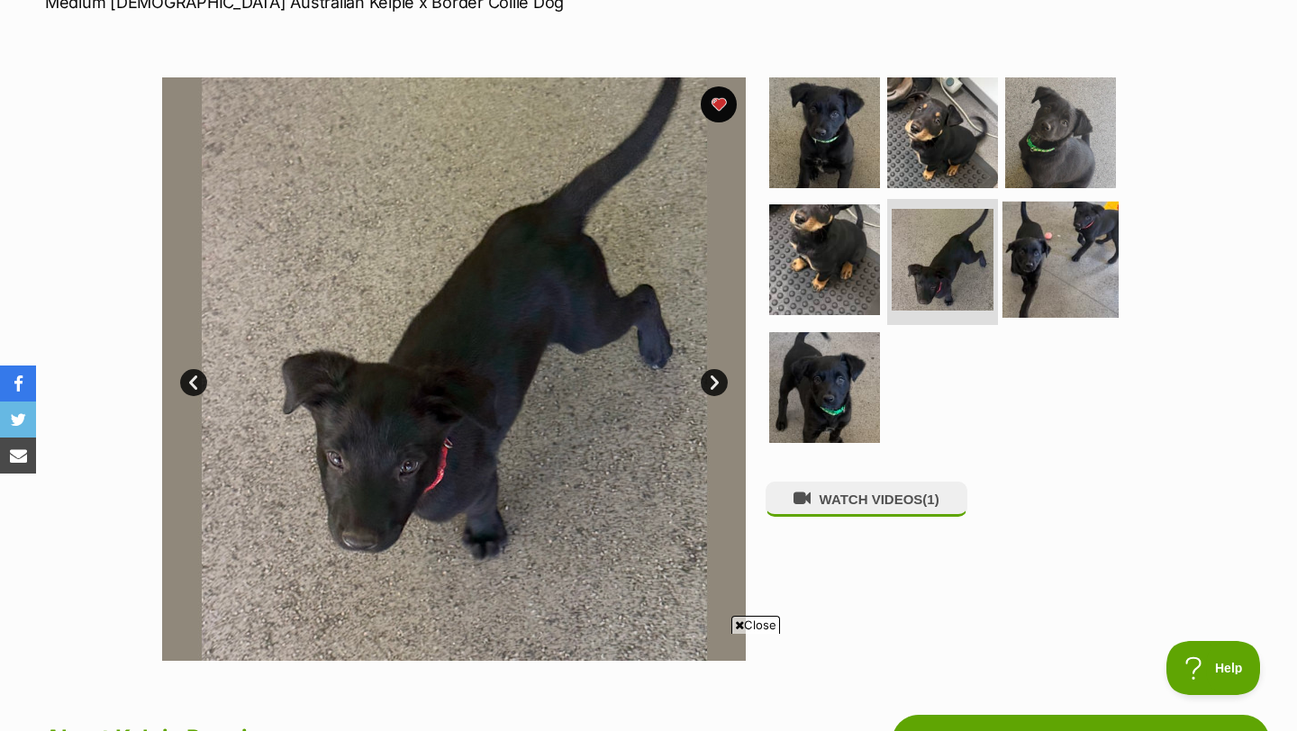
click at [1053, 247] on img at bounding box center [1060, 260] width 116 height 116
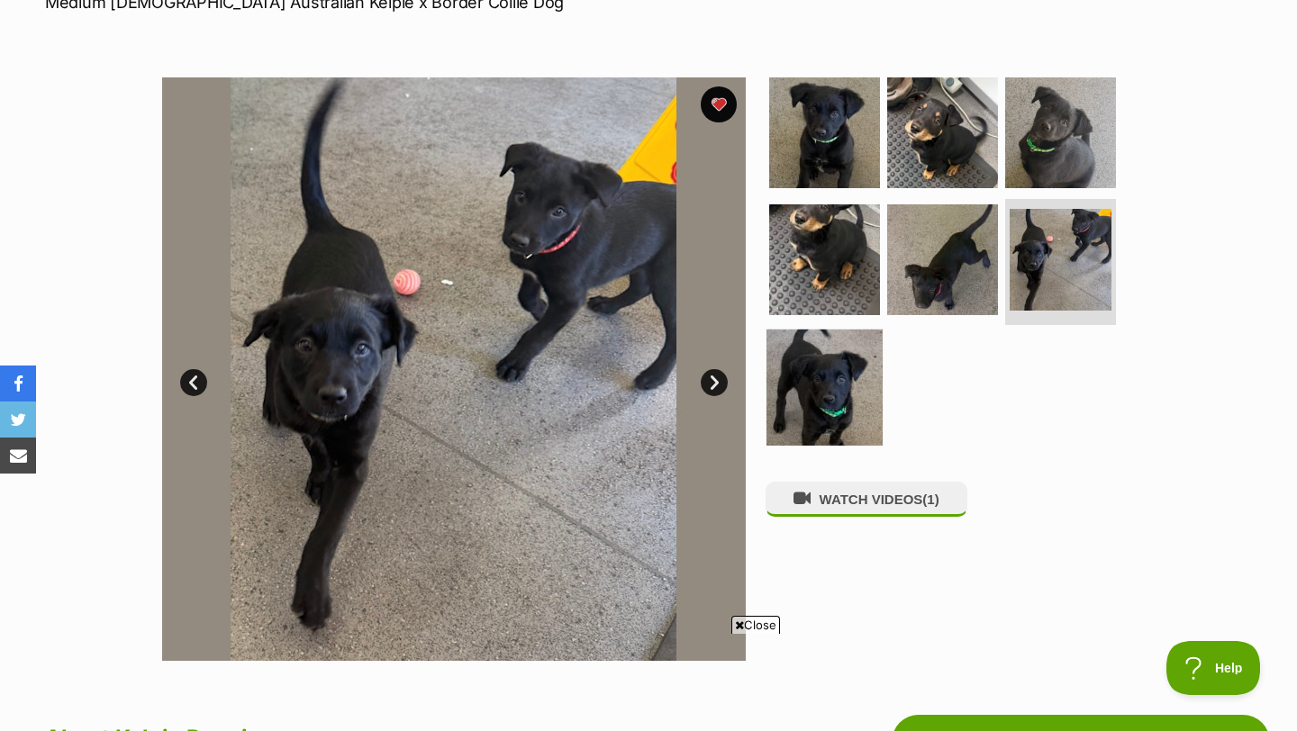
click at [833, 367] on img at bounding box center [824, 388] width 116 height 116
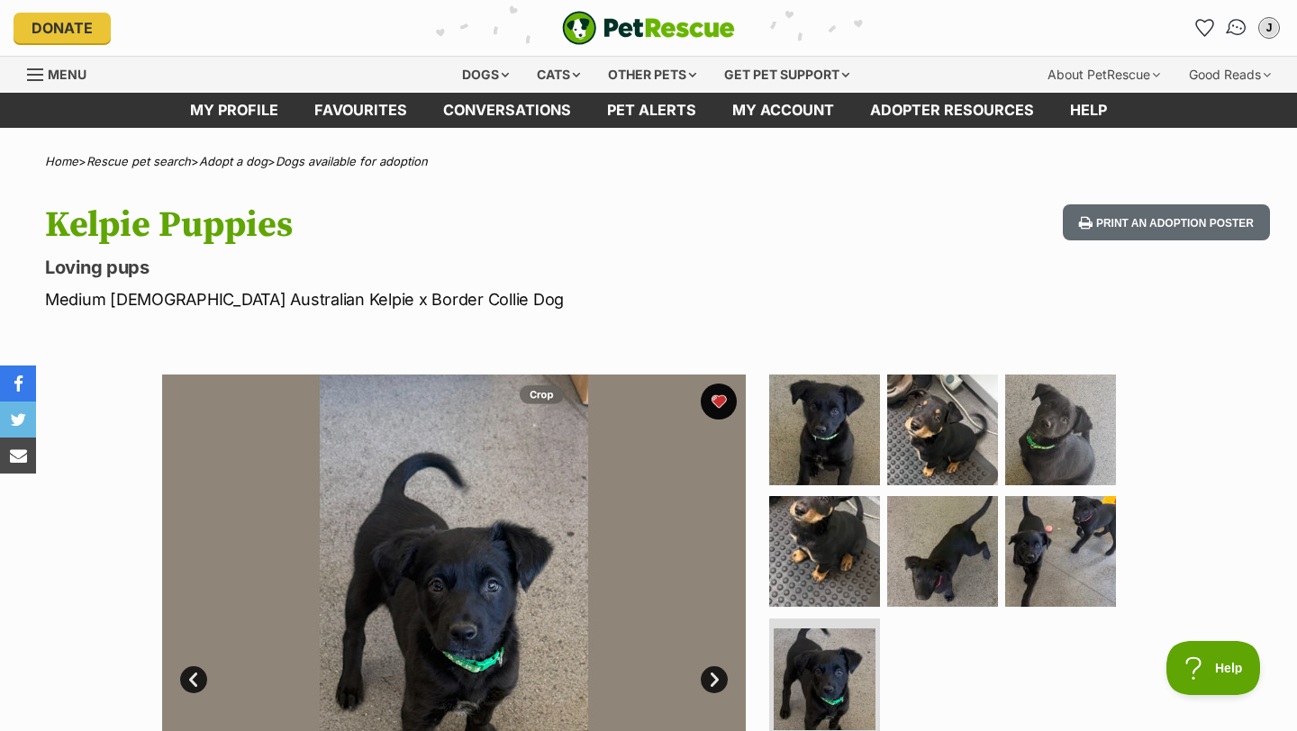
click at [1248, 30] on link "Conversations" at bounding box center [1236, 27] width 37 height 37
